Goal: Task Accomplishment & Management: Manage account settings

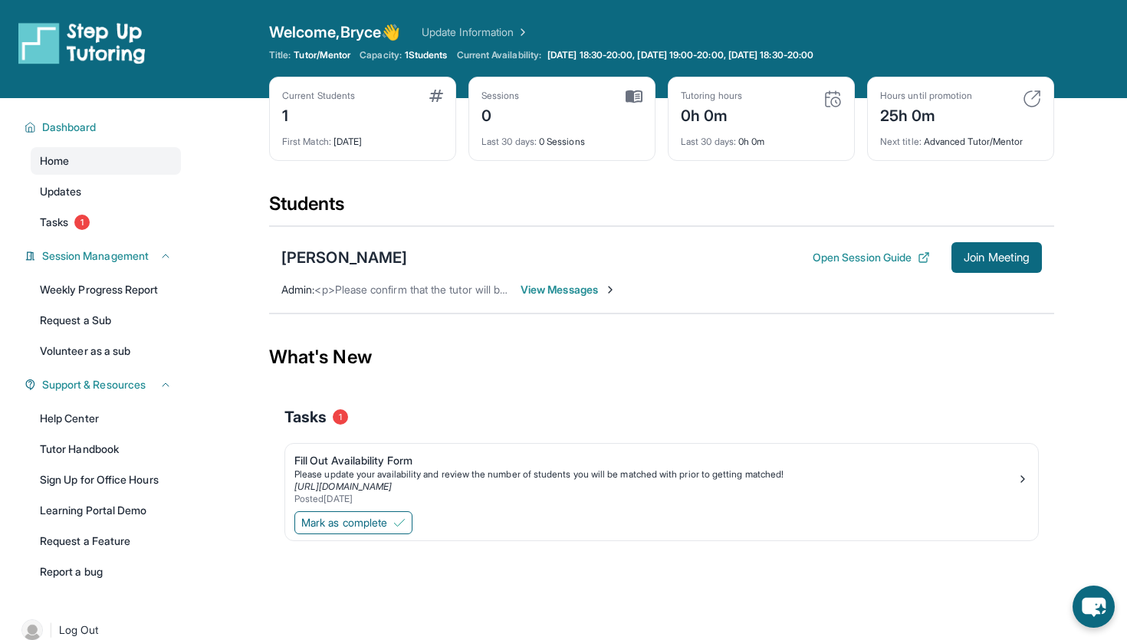
click at [745, 183] on div "Current Students 1 First Match : [DATE] Sessions 0 Last 30 days : 0 Sessions Tu…" at bounding box center [661, 134] width 785 height 115
click at [442, 202] on div "Students" at bounding box center [661, 209] width 785 height 34
click at [548, 290] on span "View Messages" at bounding box center [569, 289] width 96 height 15
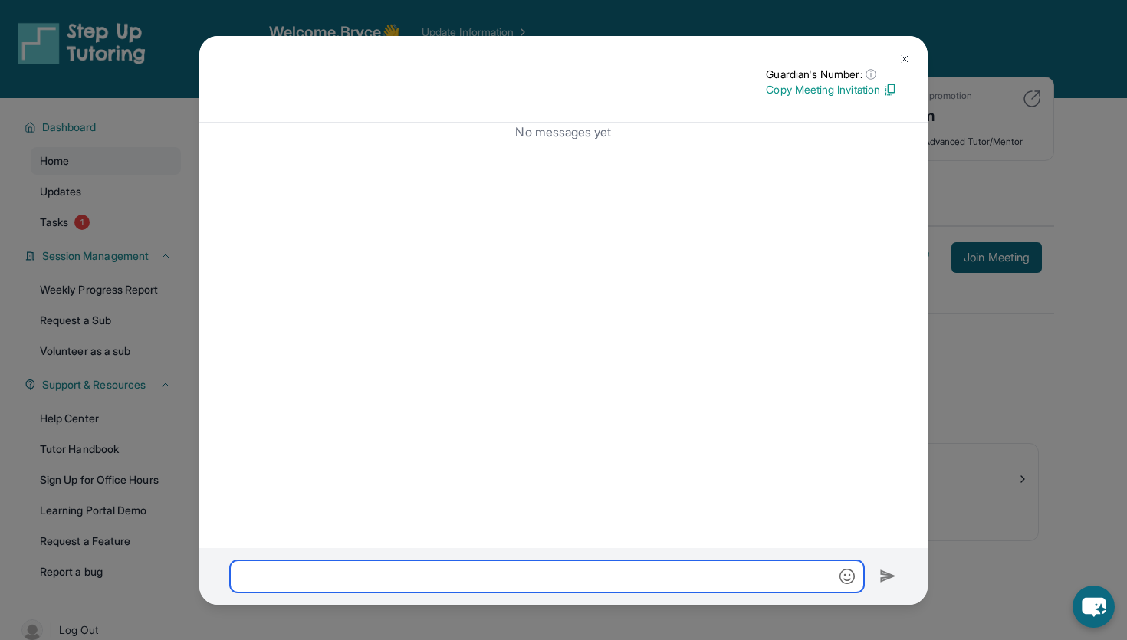
click at [310, 568] on input "text" at bounding box center [547, 577] width 634 height 32
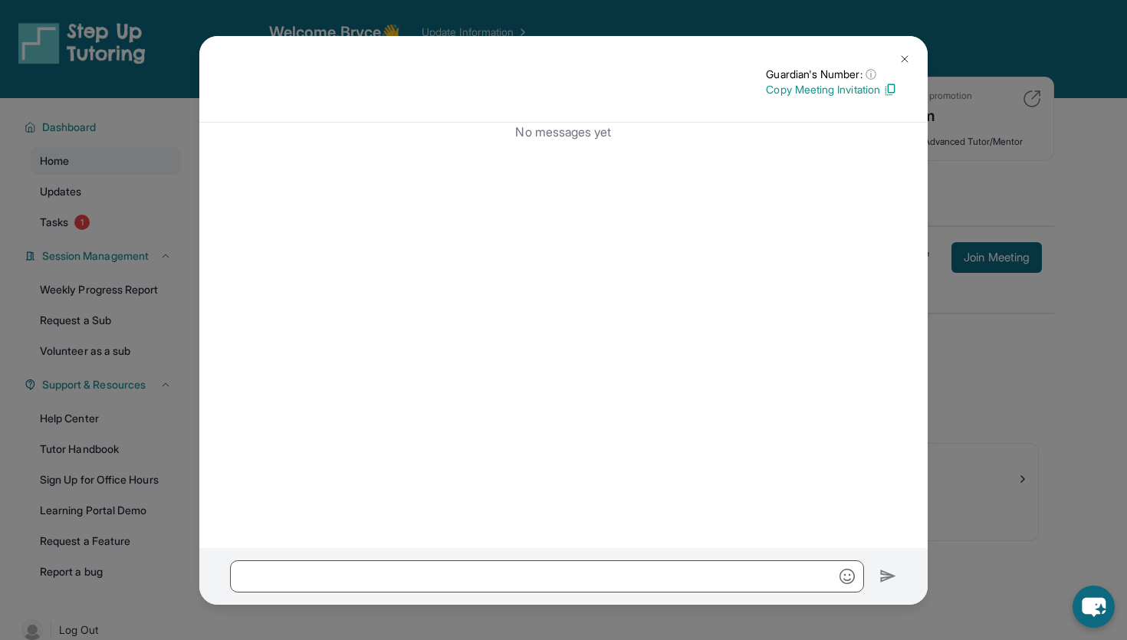
click at [906, 59] on img at bounding box center [905, 59] width 12 height 12
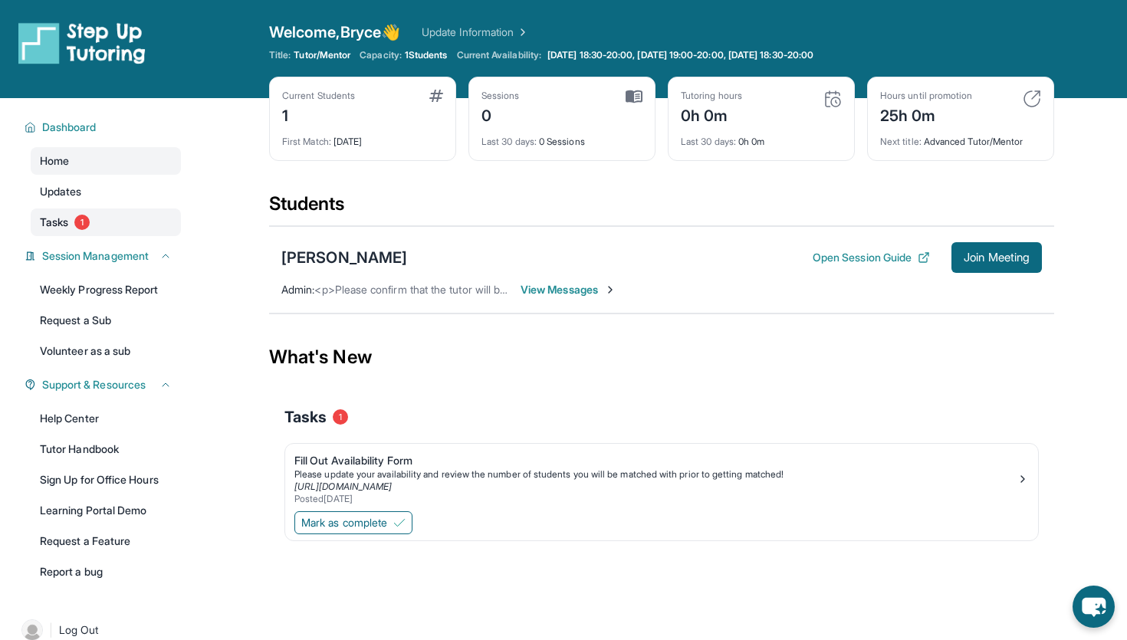
click at [51, 228] on span "Tasks" at bounding box center [54, 222] width 28 height 15
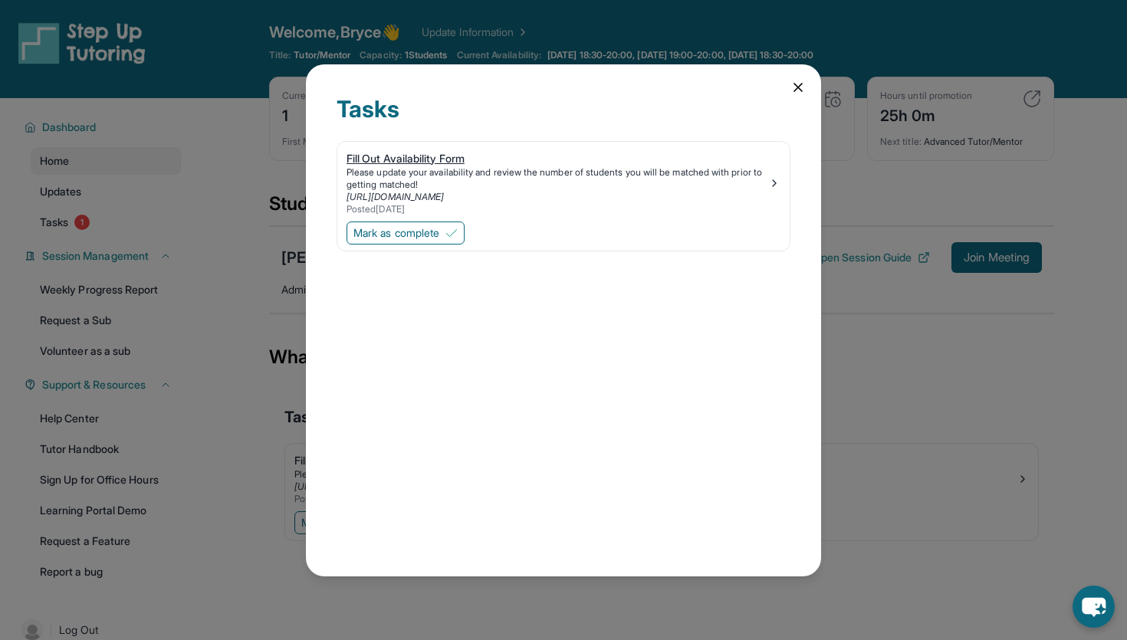
click at [465, 146] on link "Fill Out Availability Form Please update your availability and review the numbe…" at bounding box center [563, 180] width 452 height 77
click at [397, 230] on span "Mark as complete" at bounding box center [396, 232] width 86 height 15
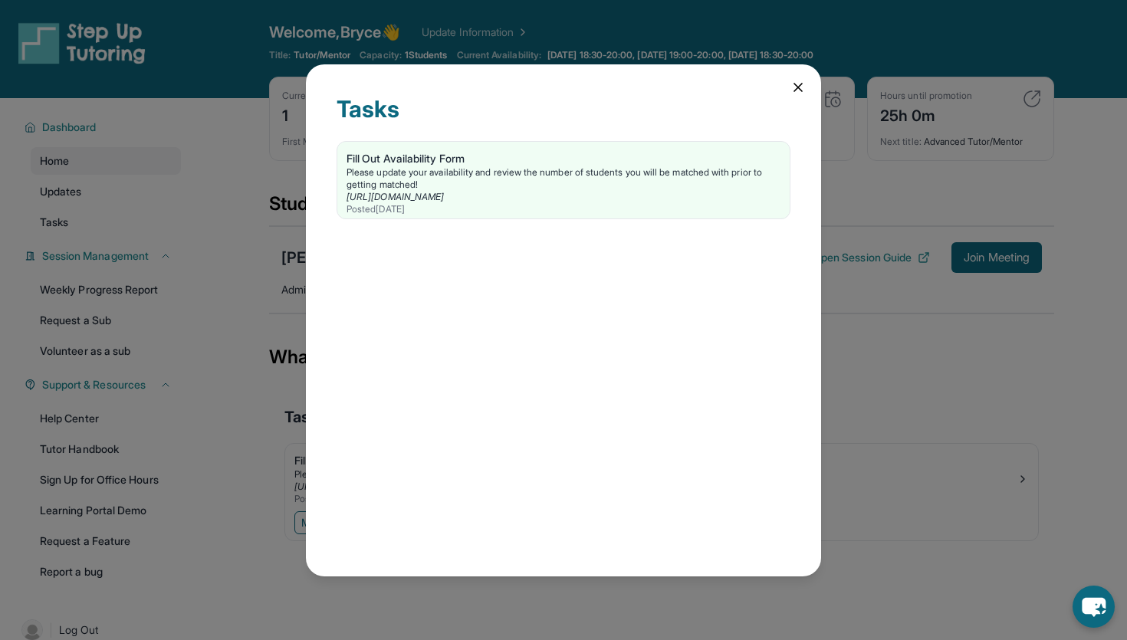
click at [795, 93] on icon at bounding box center [798, 87] width 15 height 15
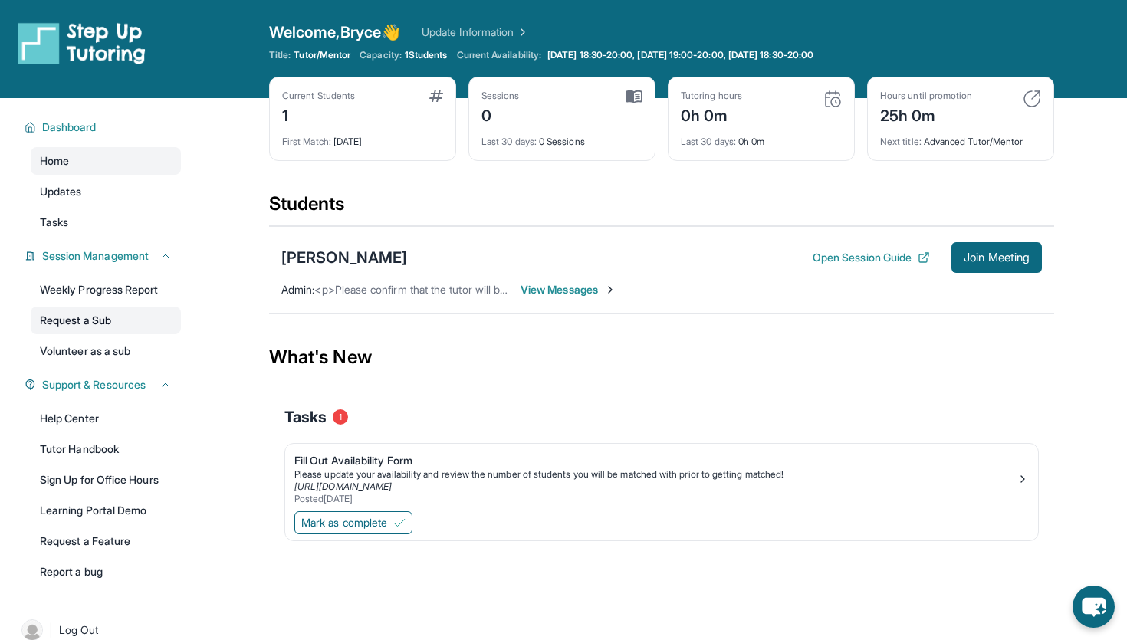
scroll to position [98, 0]
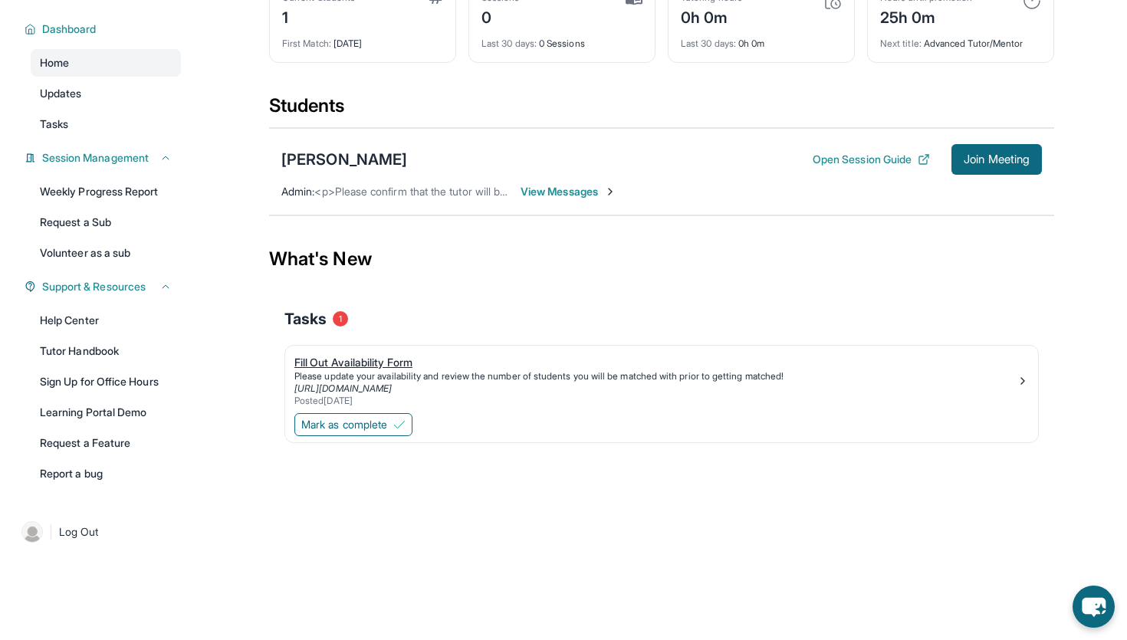
click at [345, 364] on div "Fill Out Availability Form" at bounding box center [655, 362] width 722 height 15
